Goal: Register for event/course

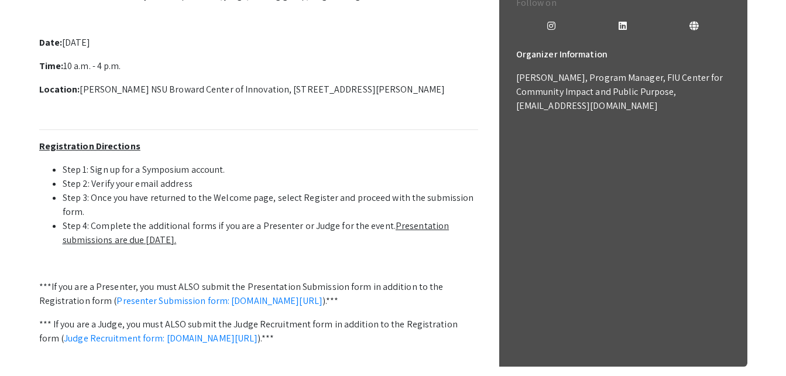
scroll to position [376, 0]
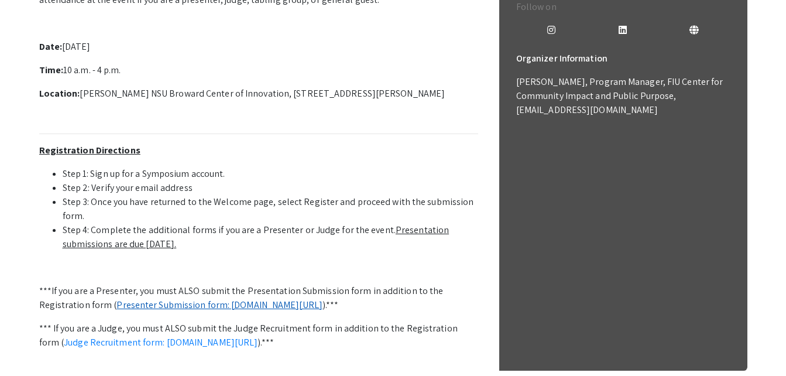
click at [155, 305] on link "Presenter Submission form: [DOMAIN_NAME][URL]" at bounding box center [219, 304] width 206 height 12
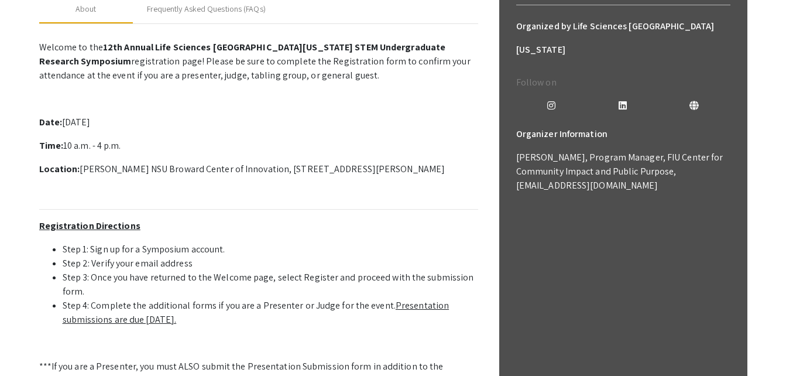
scroll to position [301, 0]
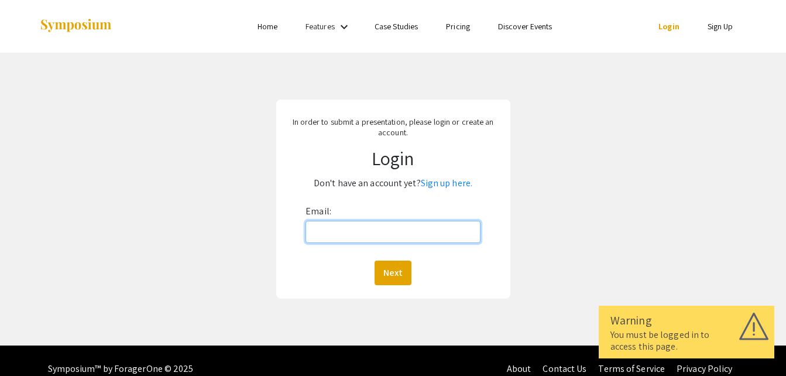
click at [373, 235] on input "Email:" at bounding box center [392, 232] width 175 height 22
type input "[EMAIL_ADDRESS][DOMAIN_NAME]"
click at [374, 260] on button "Next" at bounding box center [392, 272] width 37 height 25
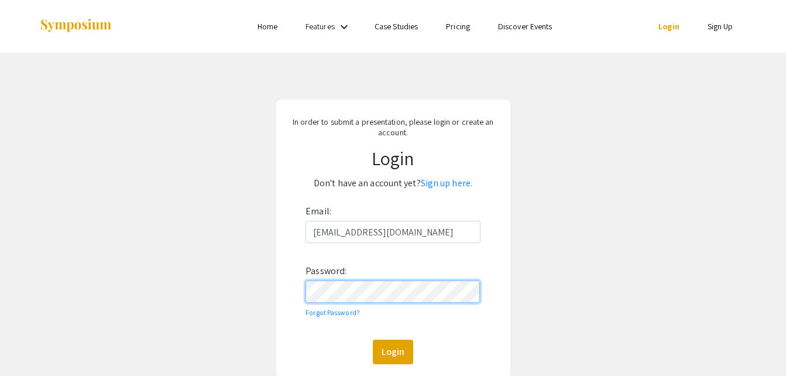
click at [373, 339] on button "Login" at bounding box center [393, 351] width 40 height 25
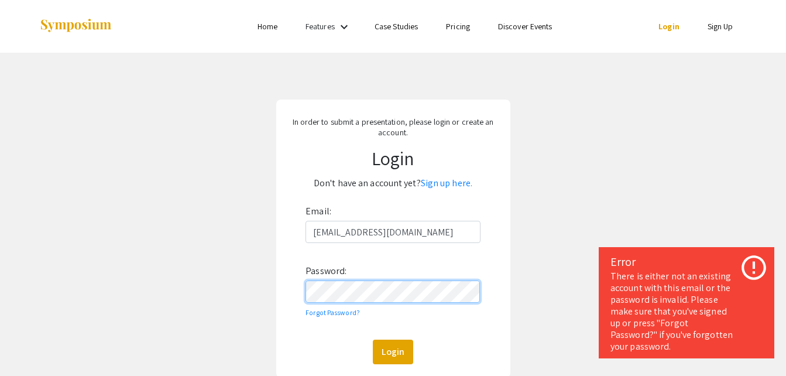
click at [373, 339] on button "Login" at bounding box center [393, 351] width 40 height 25
